Goal: Task Accomplishment & Management: Use online tool/utility

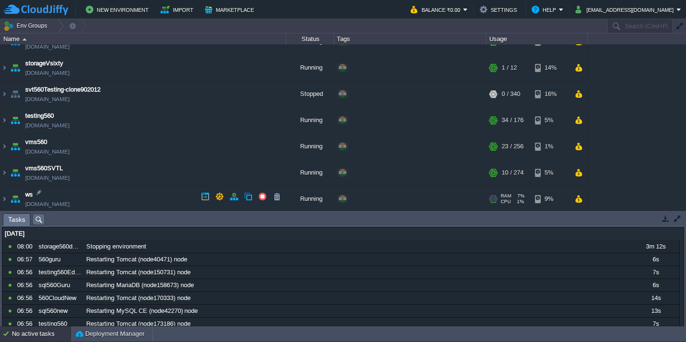
click at [133, 193] on td "ws test560.cloudjiffy.net" at bounding box center [143, 199] width 286 height 26
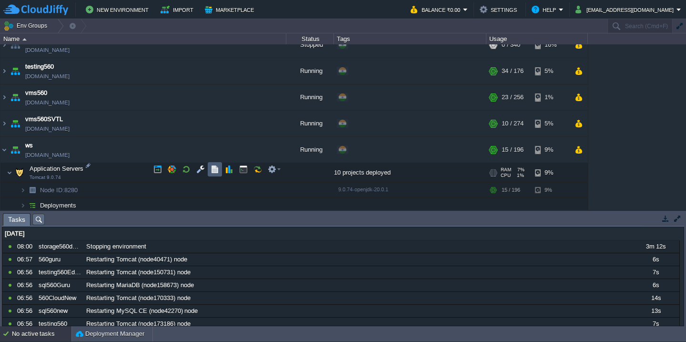
click at [212, 170] on button "button" at bounding box center [215, 169] width 9 height 9
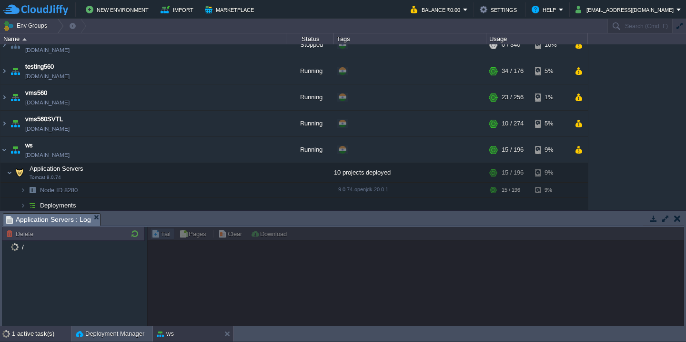
click at [43, 331] on div "1 active task(s)" at bounding box center [42, 333] width 60 height 15
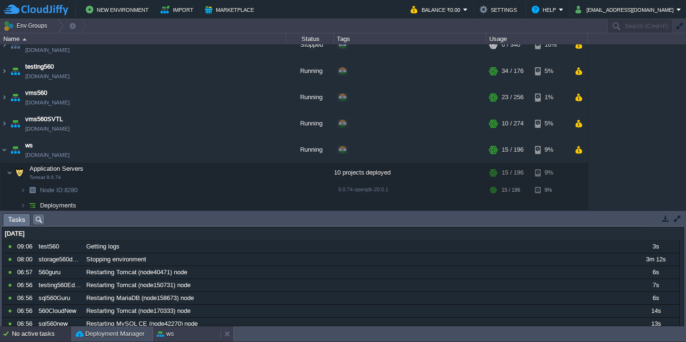
click at [183, 336] on div "ws" at bounding box center [187, 333] width 68 height 15
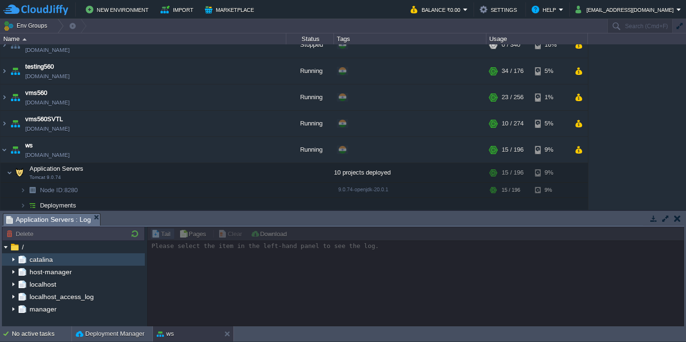
click at [13, 256] on img at bounding box center [14, 259] width 8 height 12
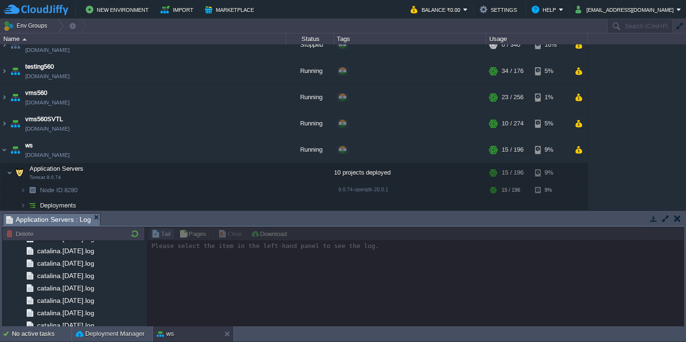
scroll to position [1129, 0]
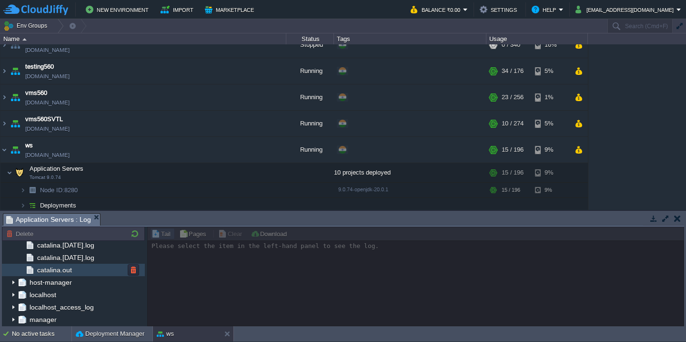
click at [44, 264] on div "catalina.out" at bounding box center [73, 269] width 143 height 12
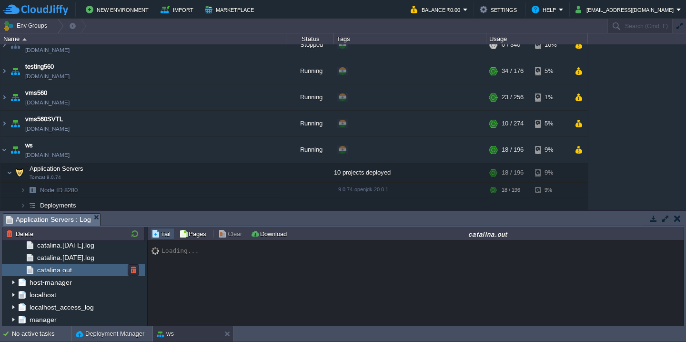
scroll to position [10073, 0]
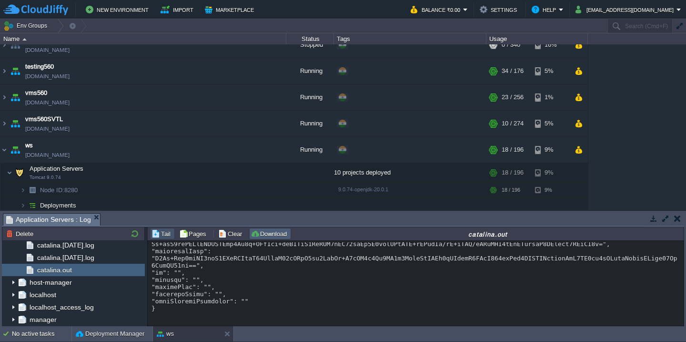
click at [278, 233] on button "Download" at bounding box center [270, 233] width 39 height 9
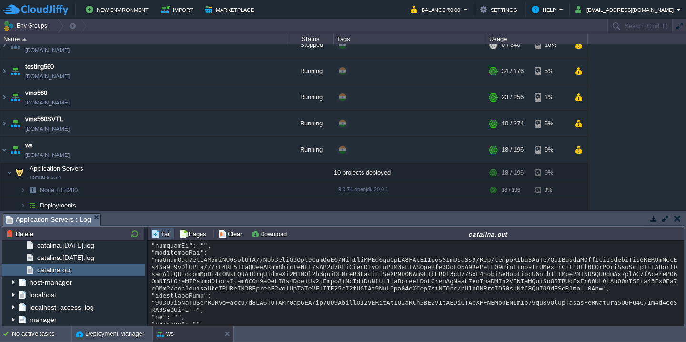
scroll to position [9345, 0]
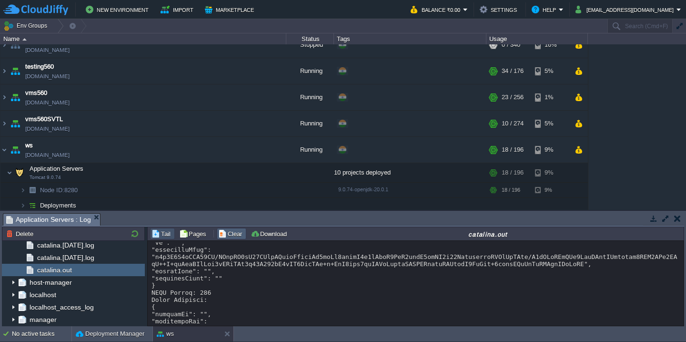
click at [222, 235] on button "Clear" at bounding box center [231, 233] width 27 height 9
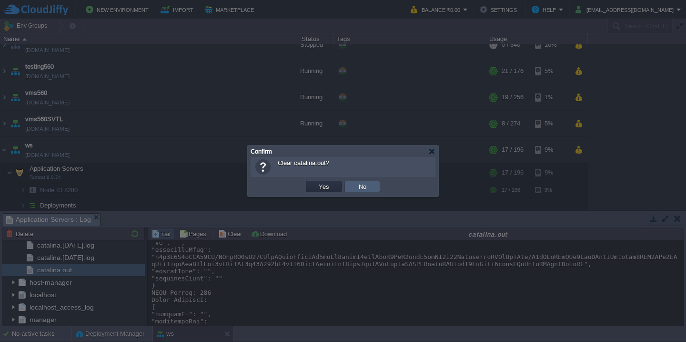
click at [360, 185] on button "No" at bounding box center [362, 186] width 13 height 9
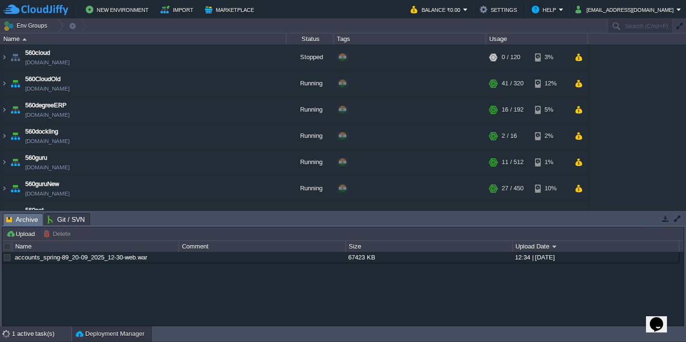
click at [46, 340] on div "1 active task(s)" at bounding box center [42, 333] width 60 height 15
